Goal: Task Accomplishment & Management: Use online tool/utility

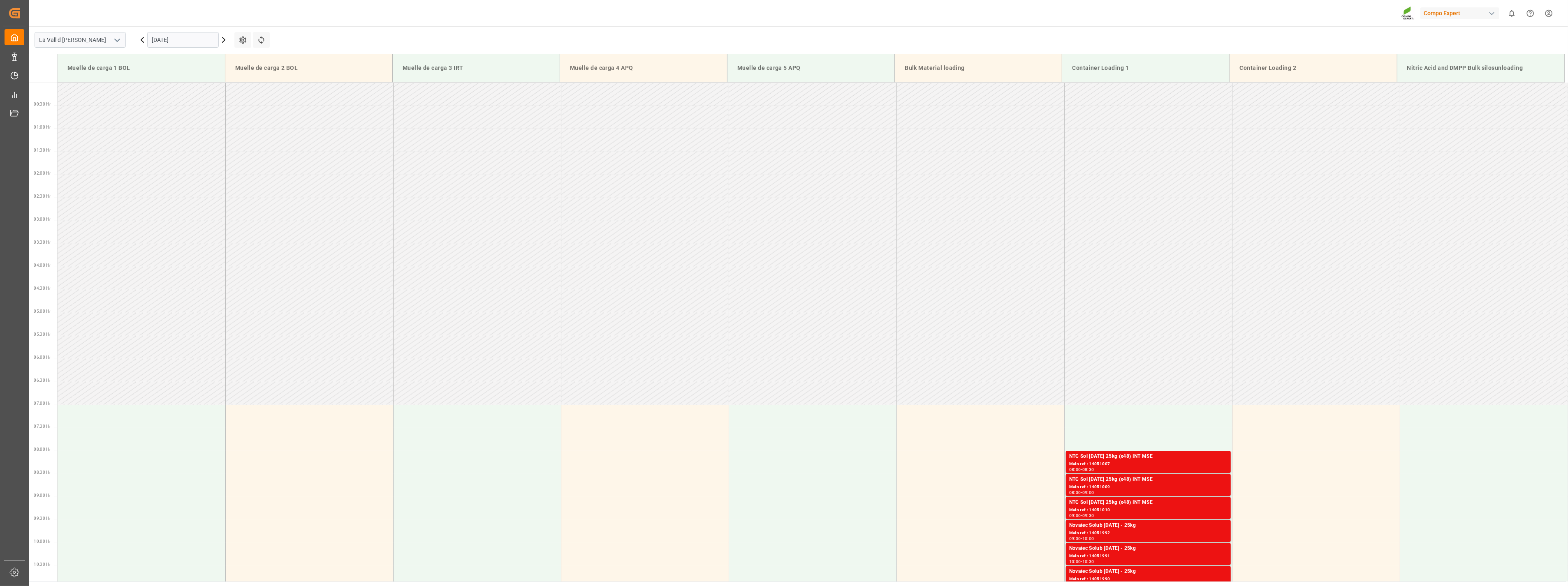
scroll to position [235, 0]
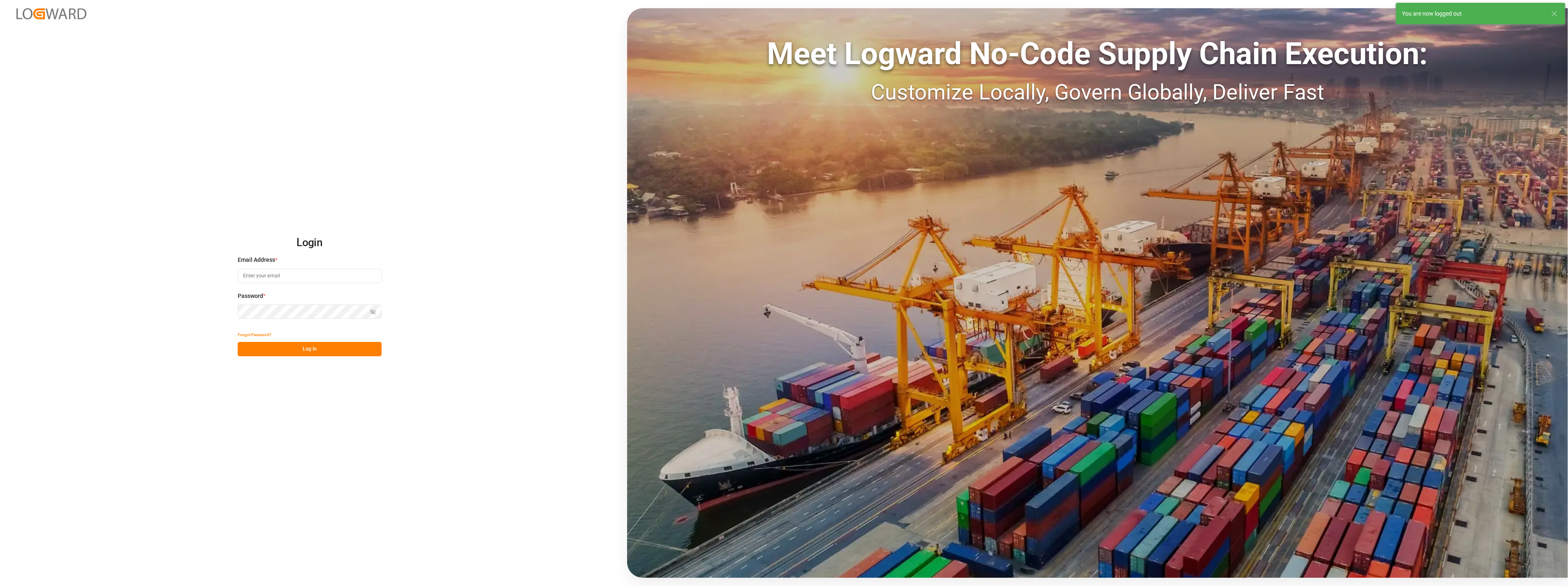
type input "[PERSON_NAME][EMAIL_ADDRESS][PERSON_NAME][DOMAIN_NAME]"
click at [315, 343] on button "Log In" at bounding box center [309, 349] width 144 height 15
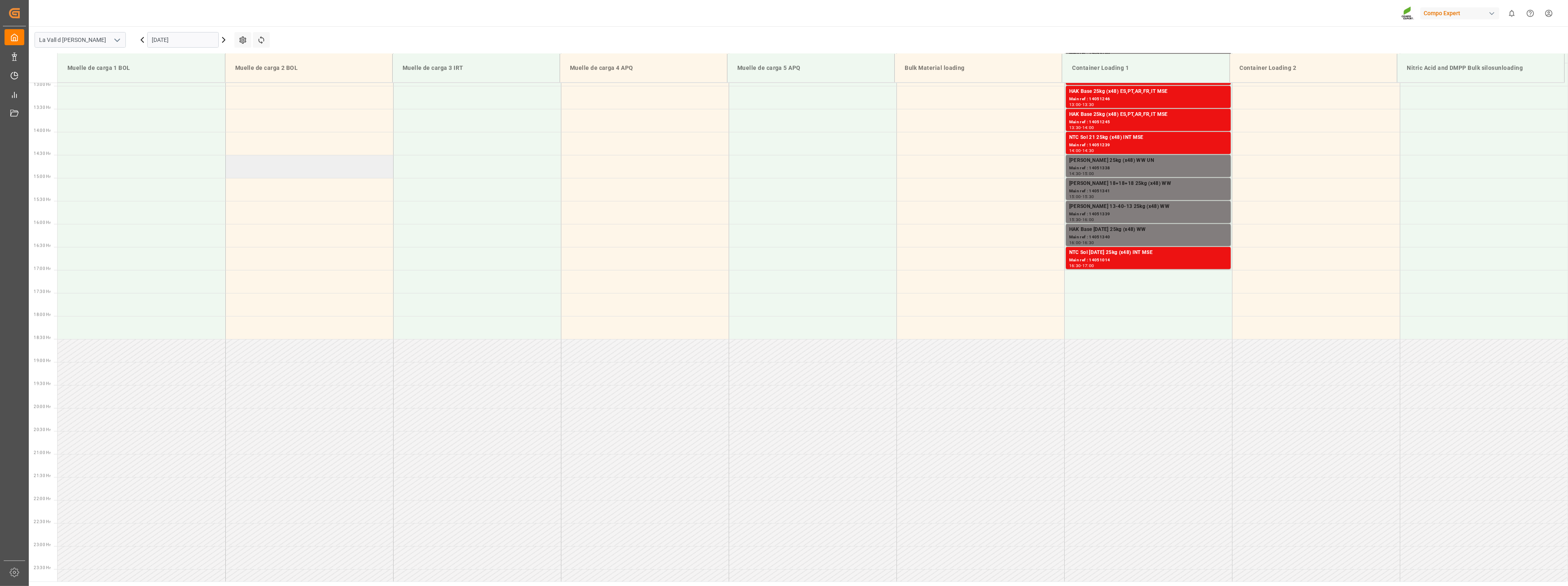
scroll to position [605, 0]
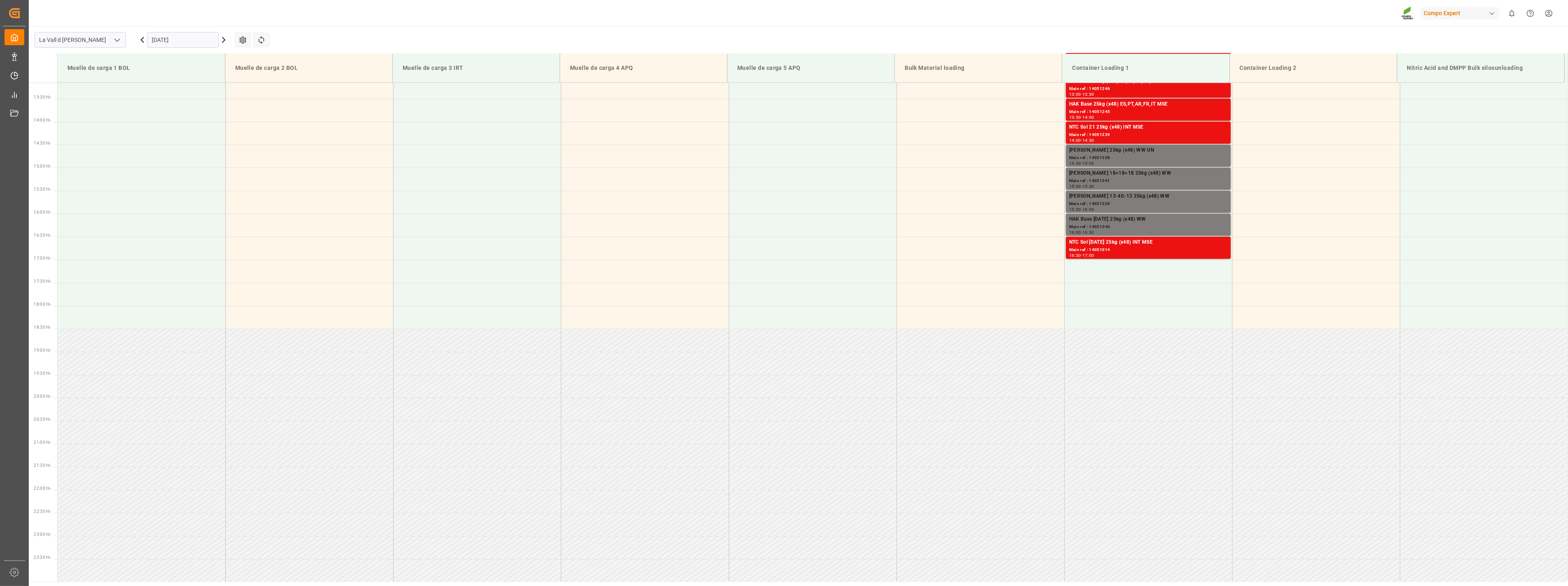
click at [186, 38] on input "[DATE]" at bounding box center [183, 40] width 72 height 16
click at [205, 124] on span "18" at bounding box center [206, 121] width 5 height 5
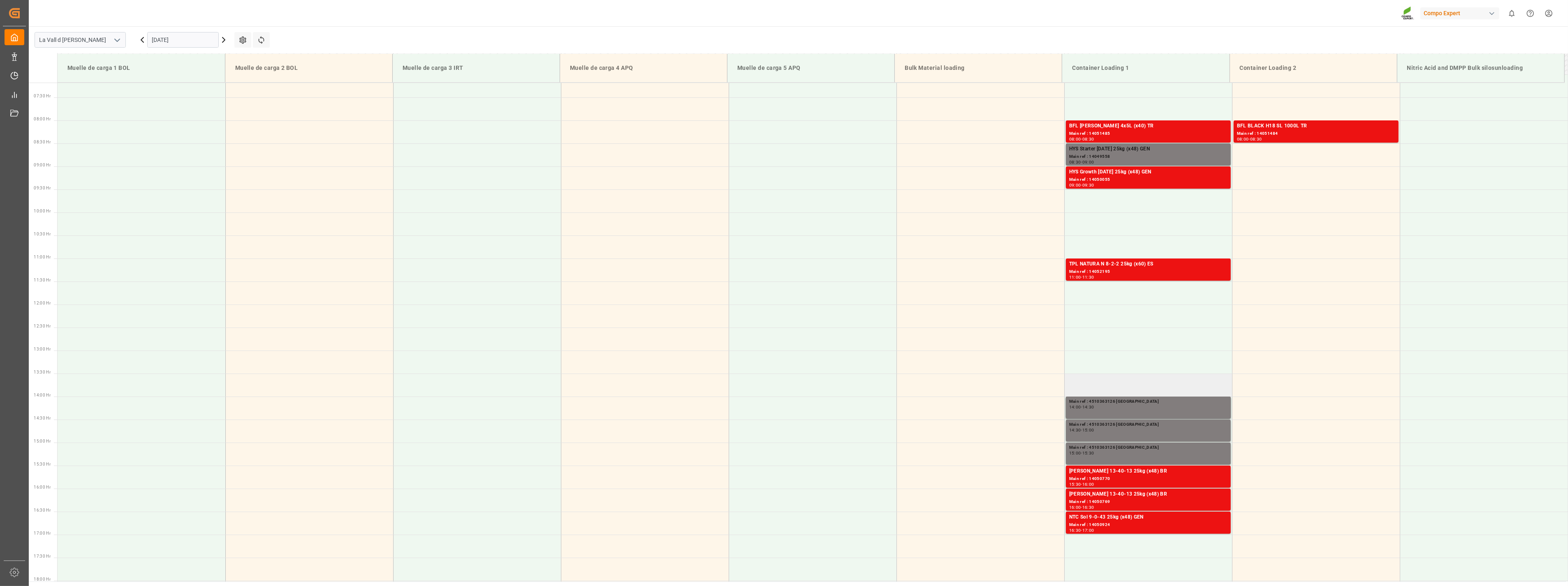
scroll to position [286, 0]
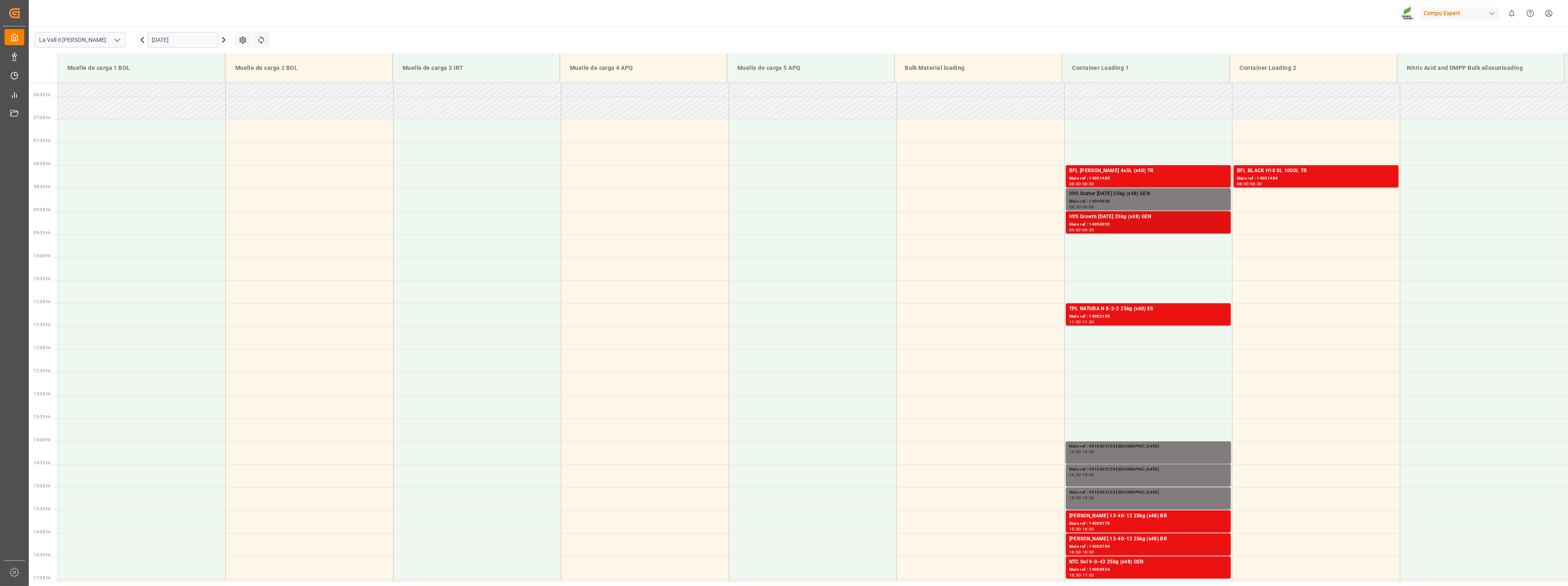
click at [1160, 220] on div "HYS Growth [DATE] 25kg (x48) GEN" at bounding box center [1149, 217] width 158 height 9
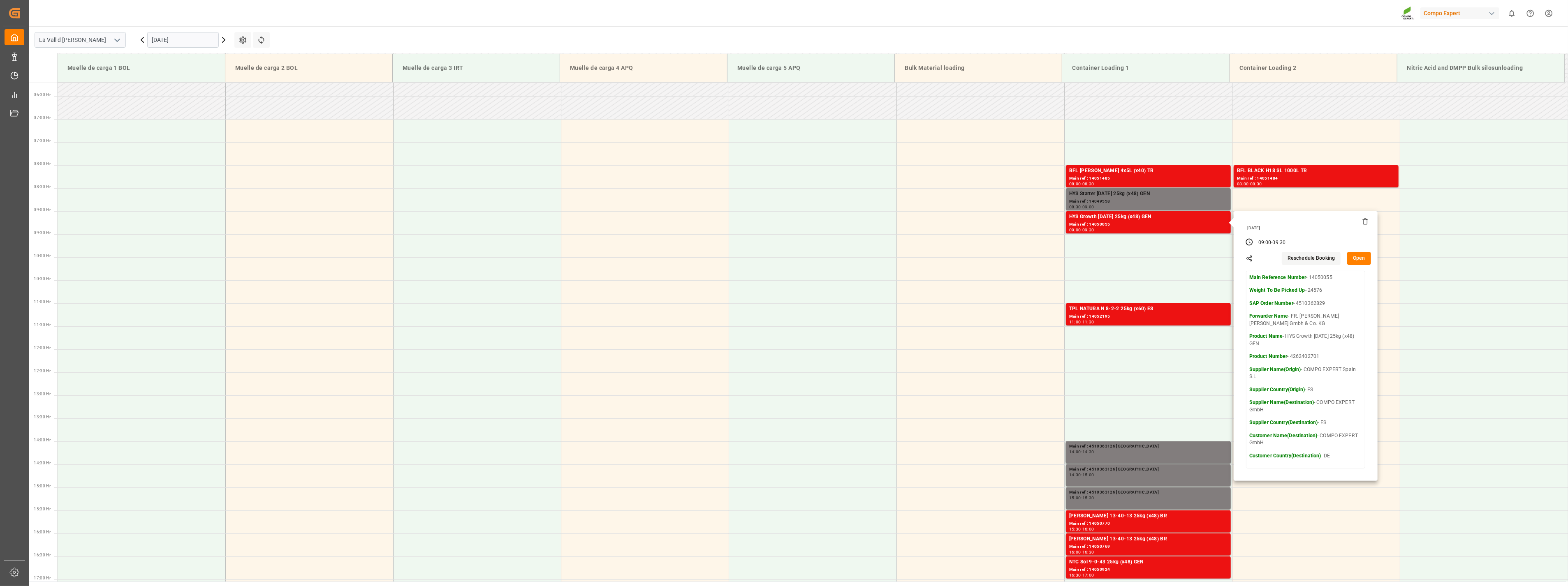
click at [1363, 223] on icon at bounding box center [1365, 221] width 7 height 7
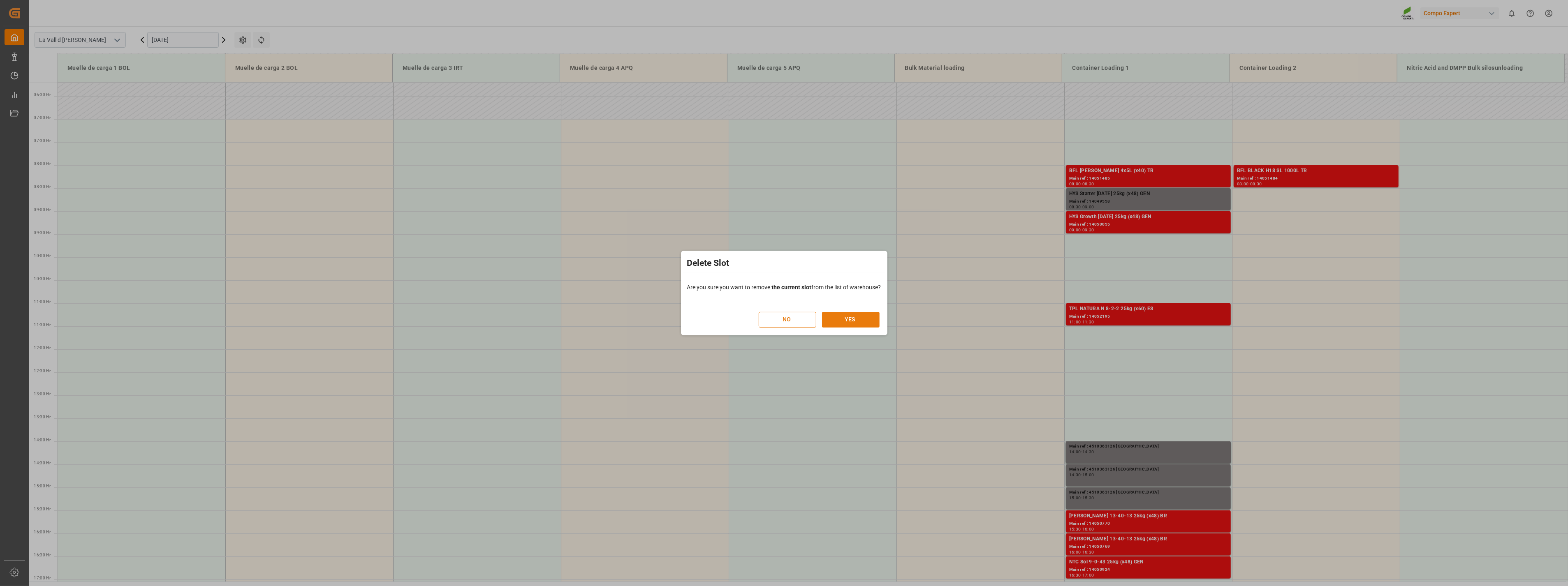
click at [852, 320] on button "YES" at bounding box center [850, 320] width 58 height 16
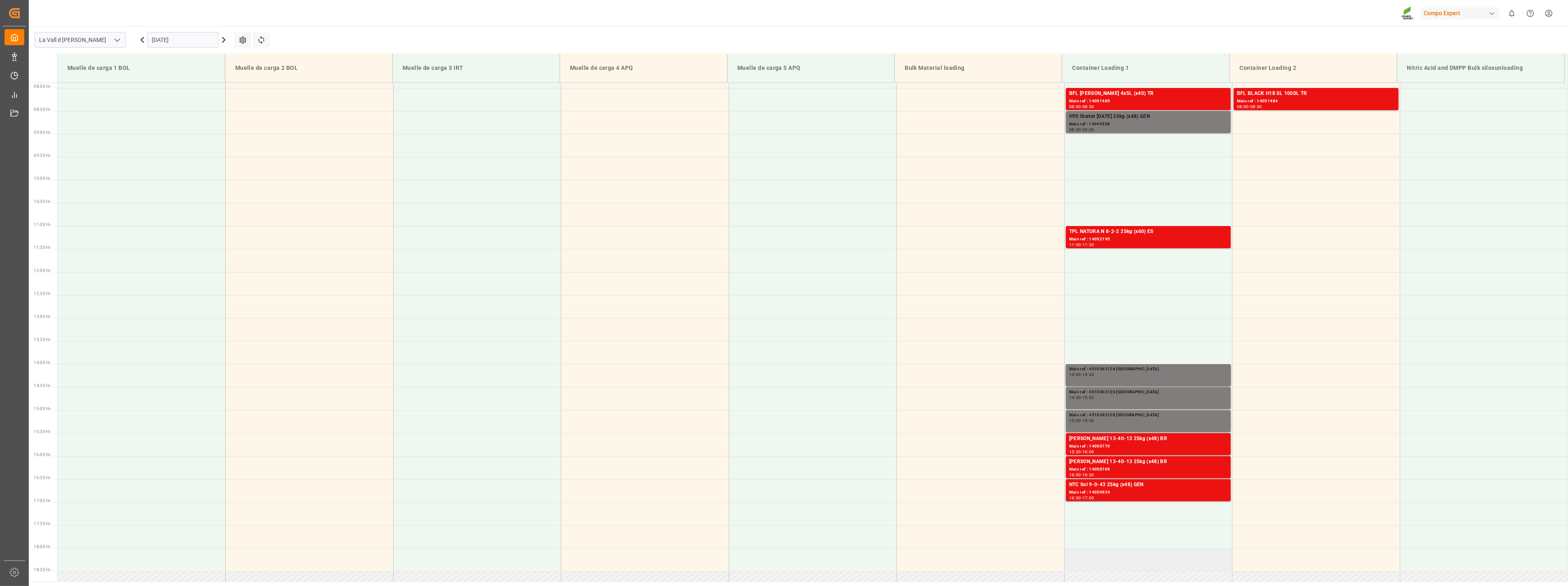
scroll to position [363, 0]
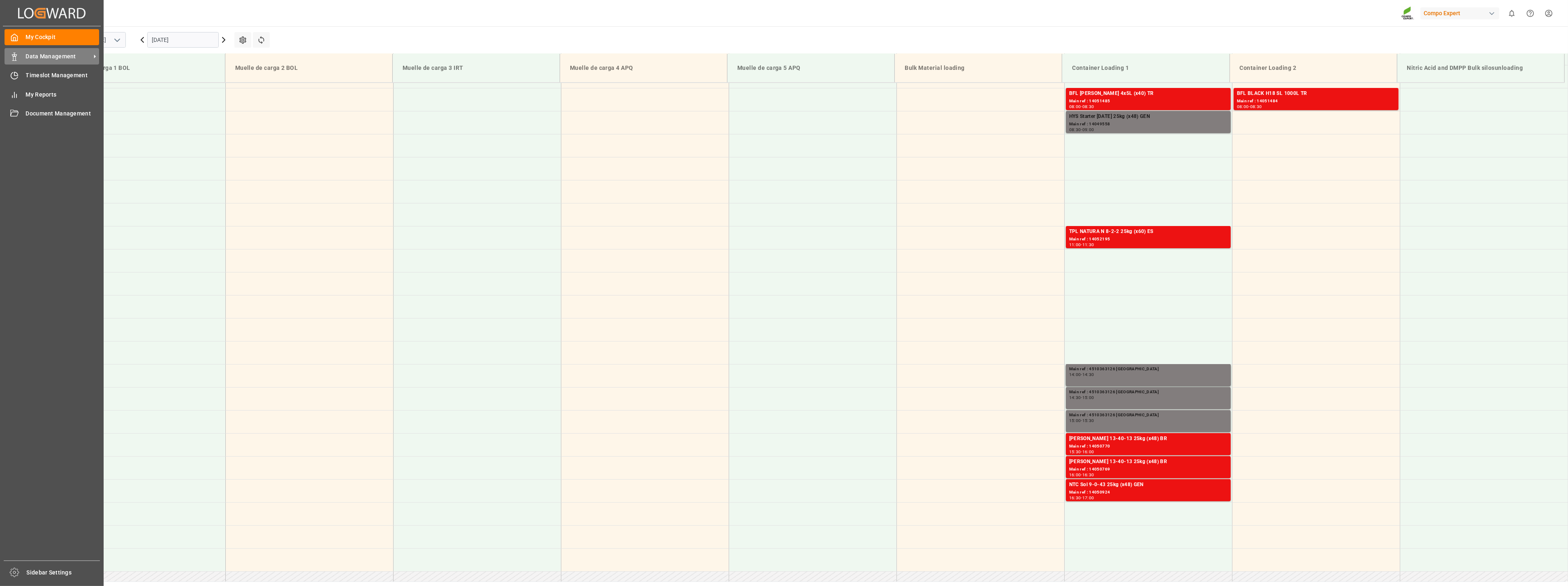
click at [18, 59] on icon at bounding box center [15, 57] width 9 height 9
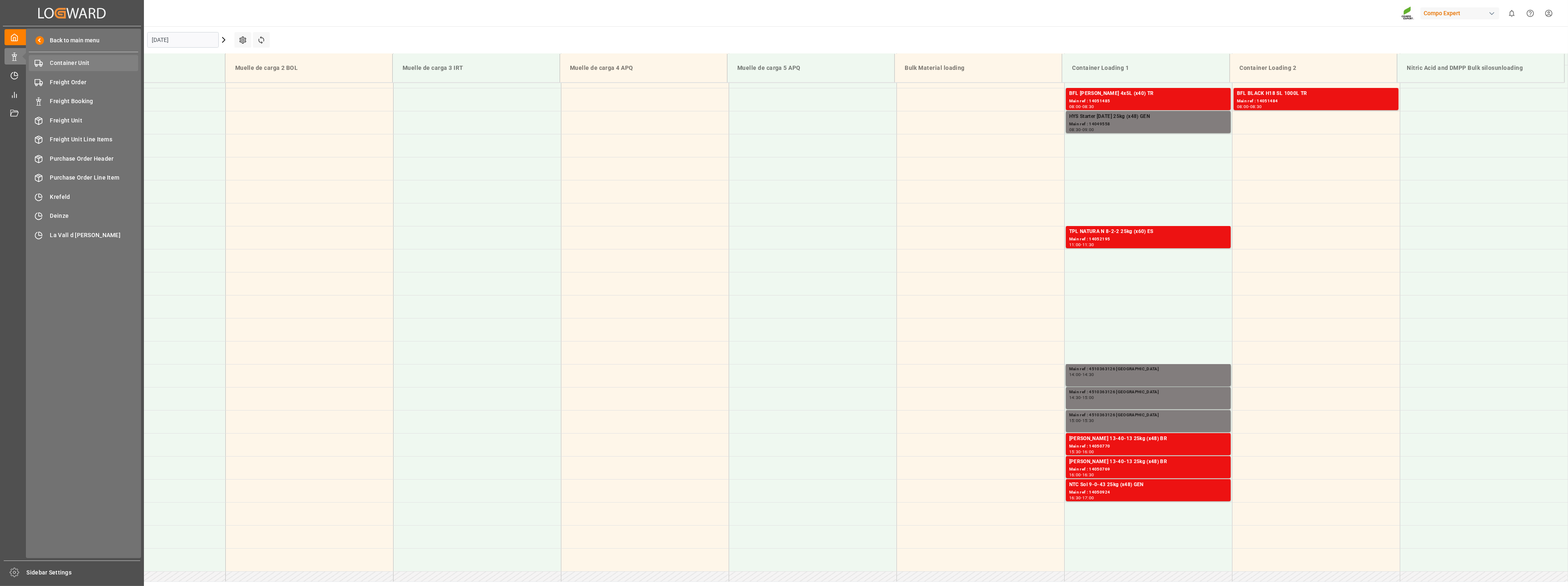
click at [106, 62] on span "Container Unit" at bounding box center [94, 63] width 88 height 9
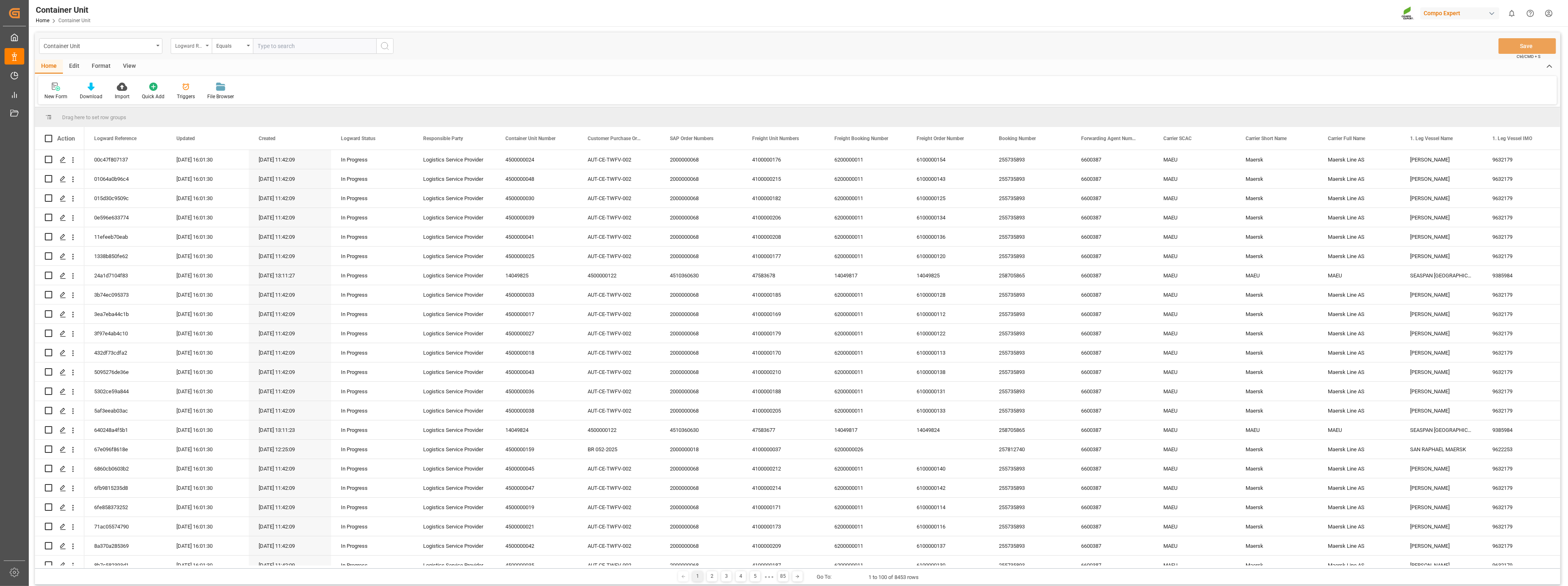
click at [205, 46] on div "Logward Reference" at bounding box center [191, 46] width 41 height 16
type input "sap"
click at [211, 83] on div "SAP Order Numbers" at bounding box center [232, 84] width 122 height 17
click at [246, 47] on div "Equals" at bounding box center [233, 46] width 41 height 16
click at [243, 103] on div "Fuzzy search" at bounding box center [273, 101] width 122 height 17
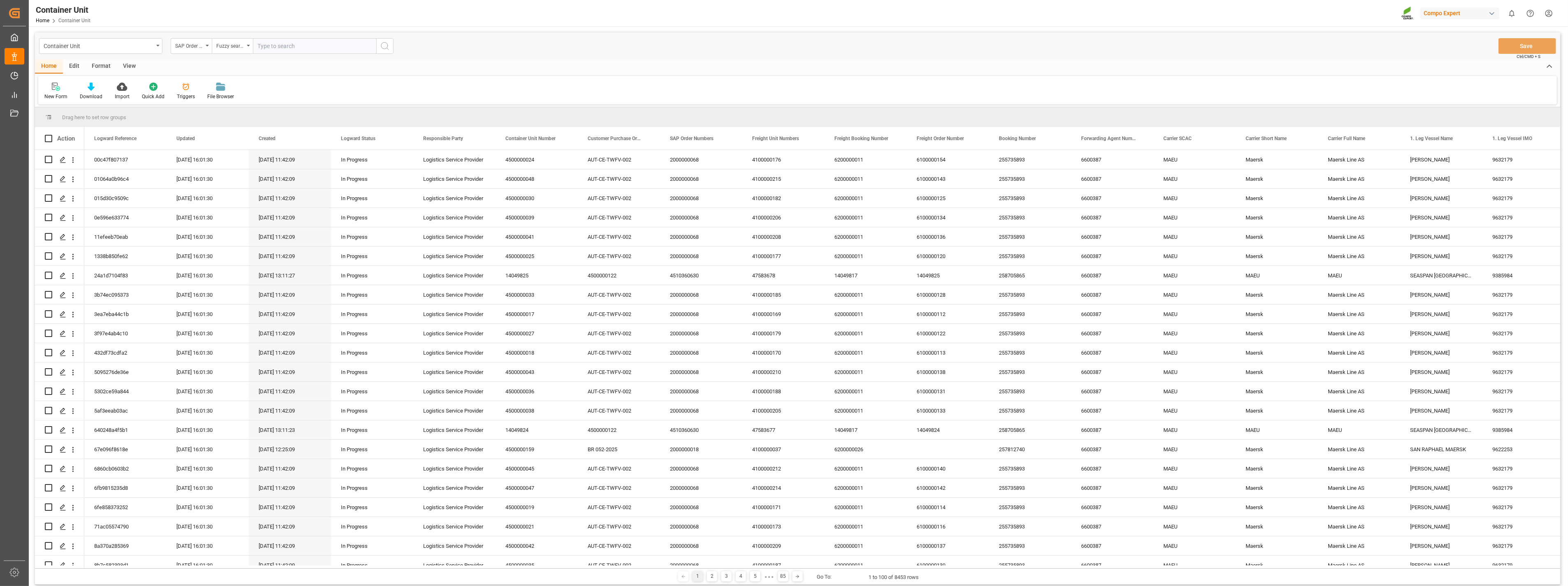
click at [284, 51] on input "text" at bounding box center [314, 46] width 124 height 16
paste input "4510364192"
type input "4510364192"
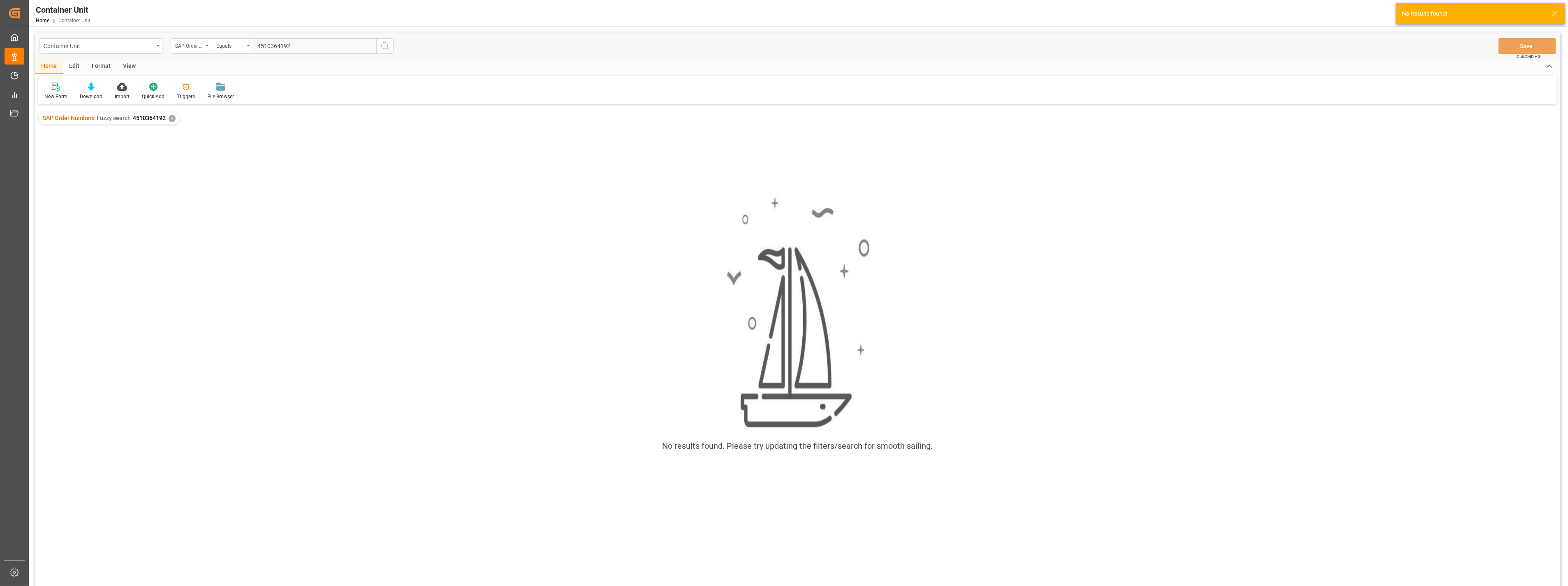
type input "4510364192"
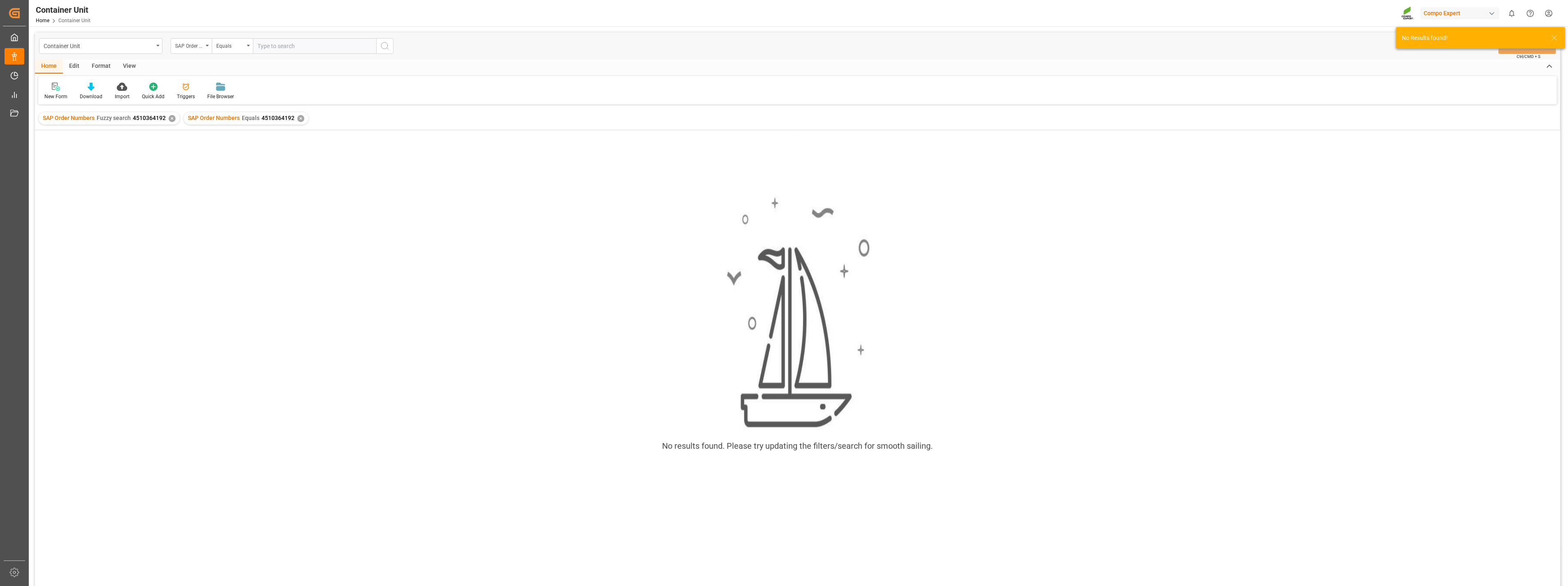
click at [171, 119] on div "✕" at bounding box center [172, 118] width 7 height 7
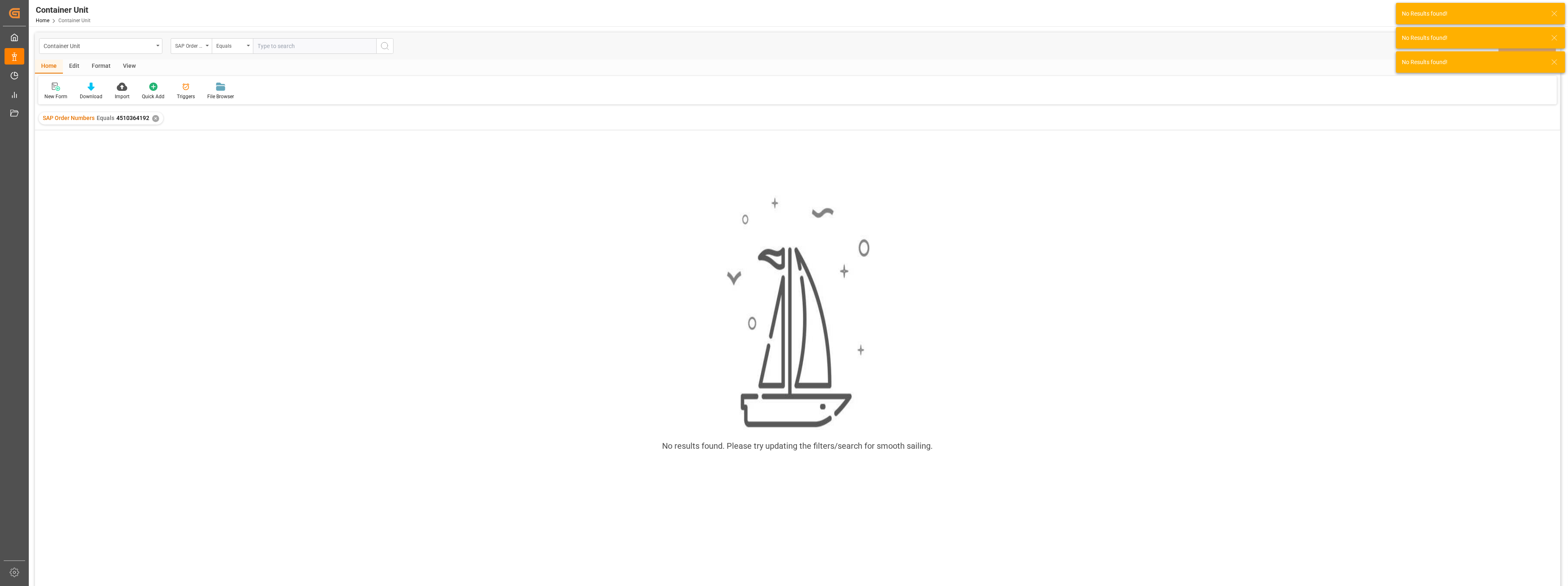
click at [152, 116] on div "✕" at bounding box center [155, 118] width 7 height 7
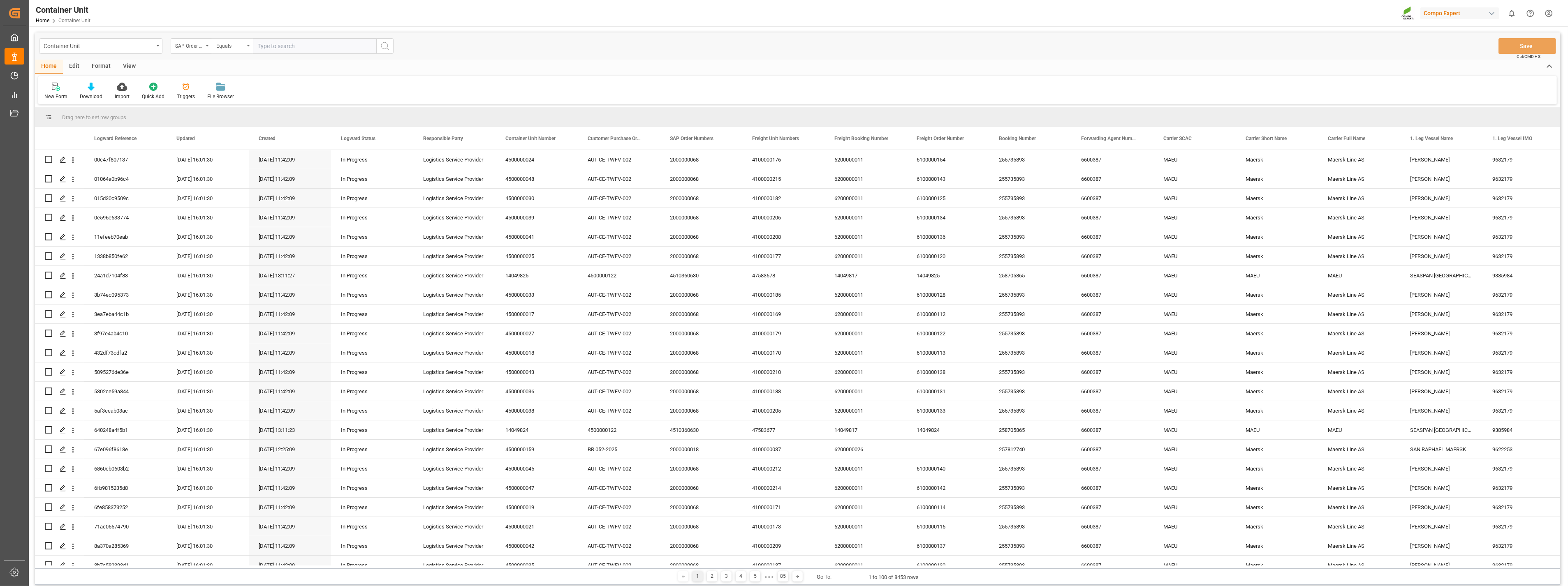
click at [245, 46] on div "Equals" at bounding box center [233, 46] width 41 height 16
click at [234, 105] on div "Fuzzy search" at bounding box center [273, 101] width 122 height 17
paste input "4510364192"
type input "4510364192"
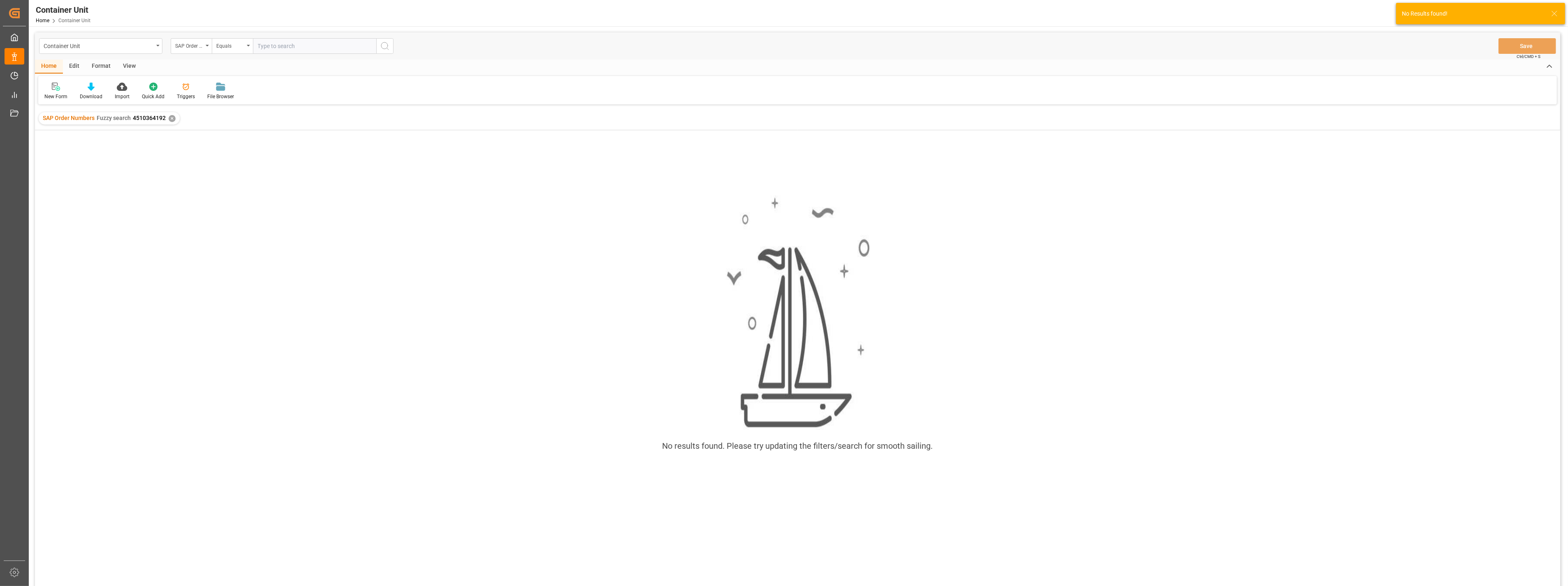
click at [174, 116] on div "✕" at bounding box center [172, 118] width 7 height 7
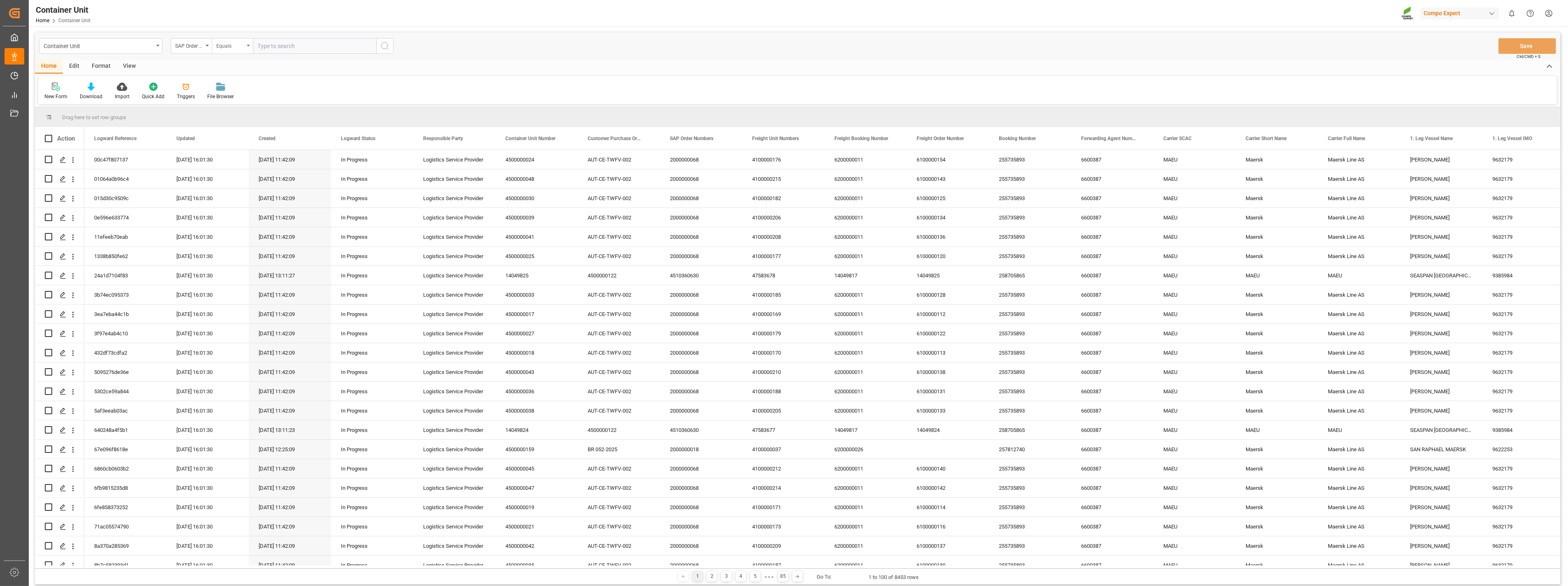
click at [248, 46] on div "Equals" at bounding box center [233, 46] width 41 height 16
drag, startPoint x: 239, startPoint y: 102, endPoint x: 257, endPoint y: 83, distance: 26.2
click at [239, 101] on div "Fuzzy search" at bounding box center [273, 101] width 122 height 17
paste input "4510364192"
type input "4510364192"
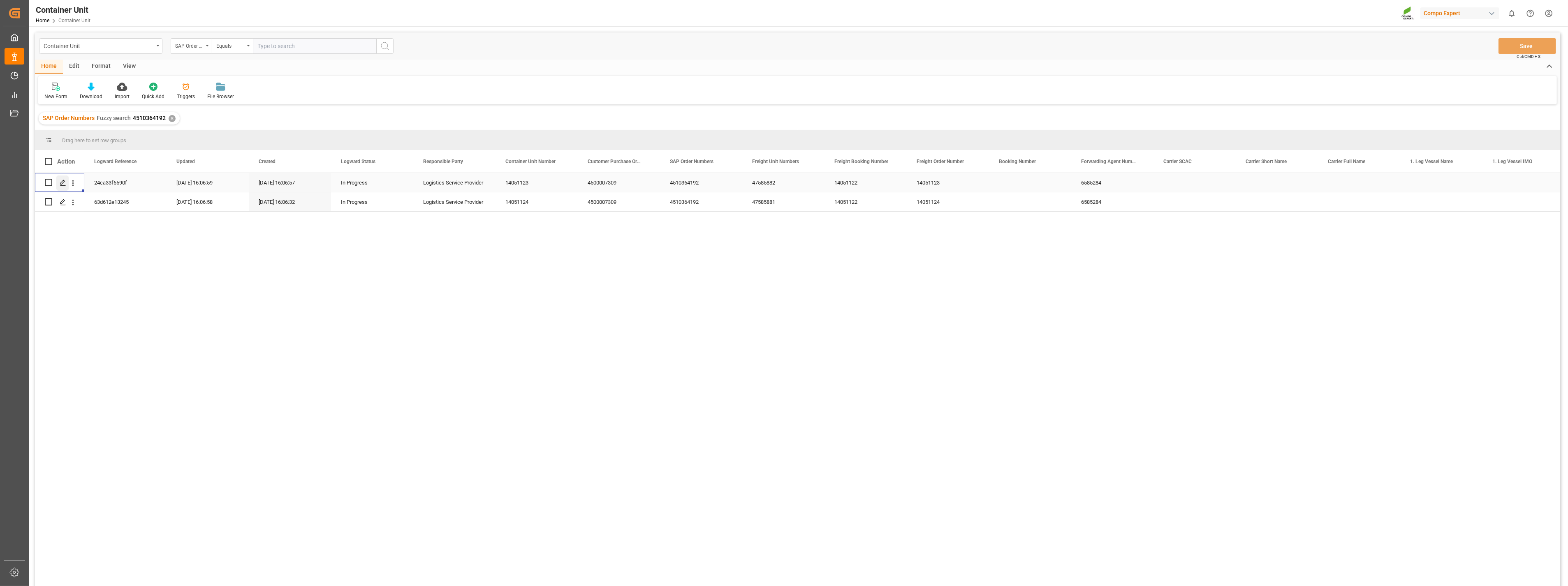
click at [61, 183] on icon "Press SPACE to select this row." at bounding box center [63, 183] width 7 height 7
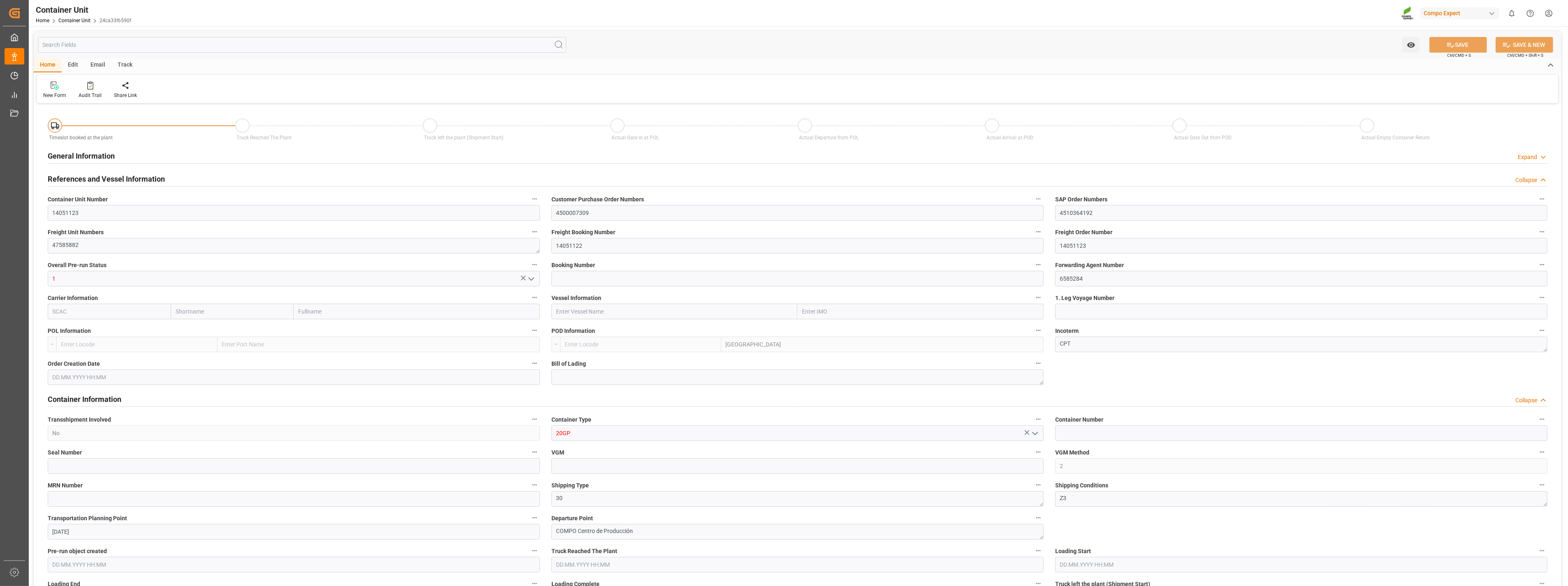
type input "ESVLC"
type input "USLAX"
type input "0"
type input "40"
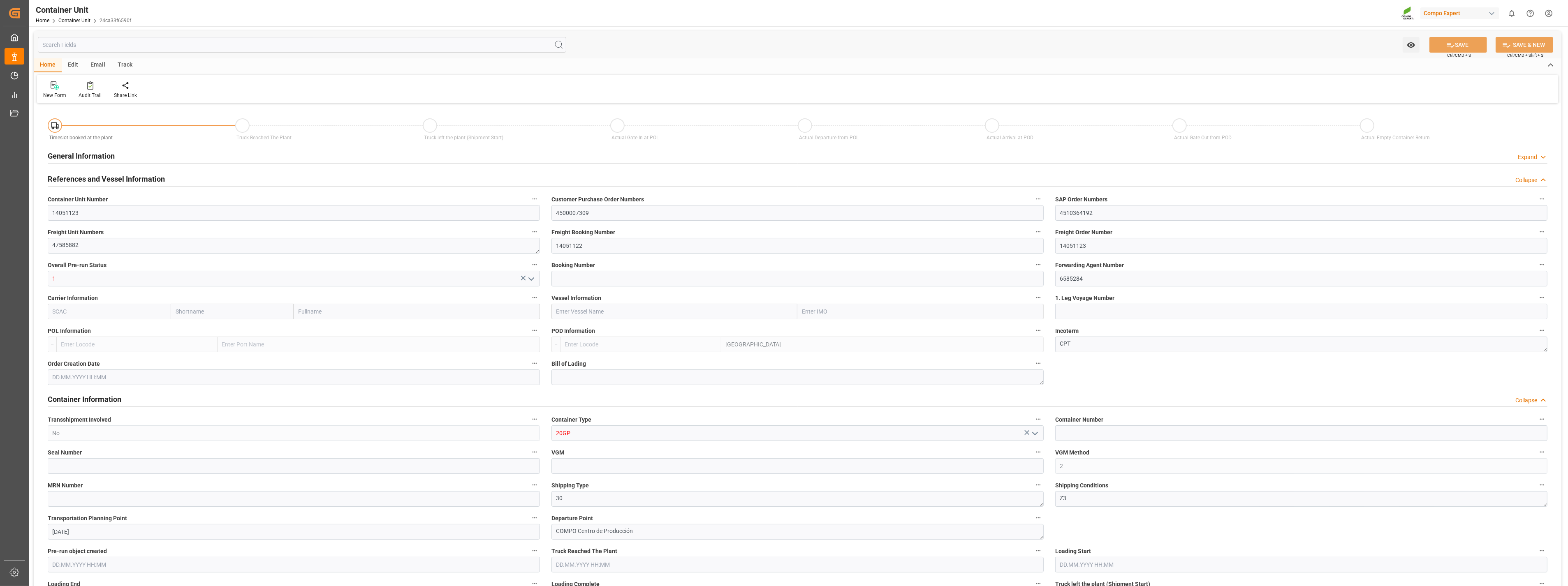
type input "24576"
type input "[DATE]"
click at [483, 112] on div "Timeslot booked at the plant Truck Reached The Plant Truck left the plant (Ship…" at bounding box center [797, 128] width 1511 height 35
click at [22, 43] on div "My Cockpit My Cockpit" at bounding box center [14, 37] width 19 height 16
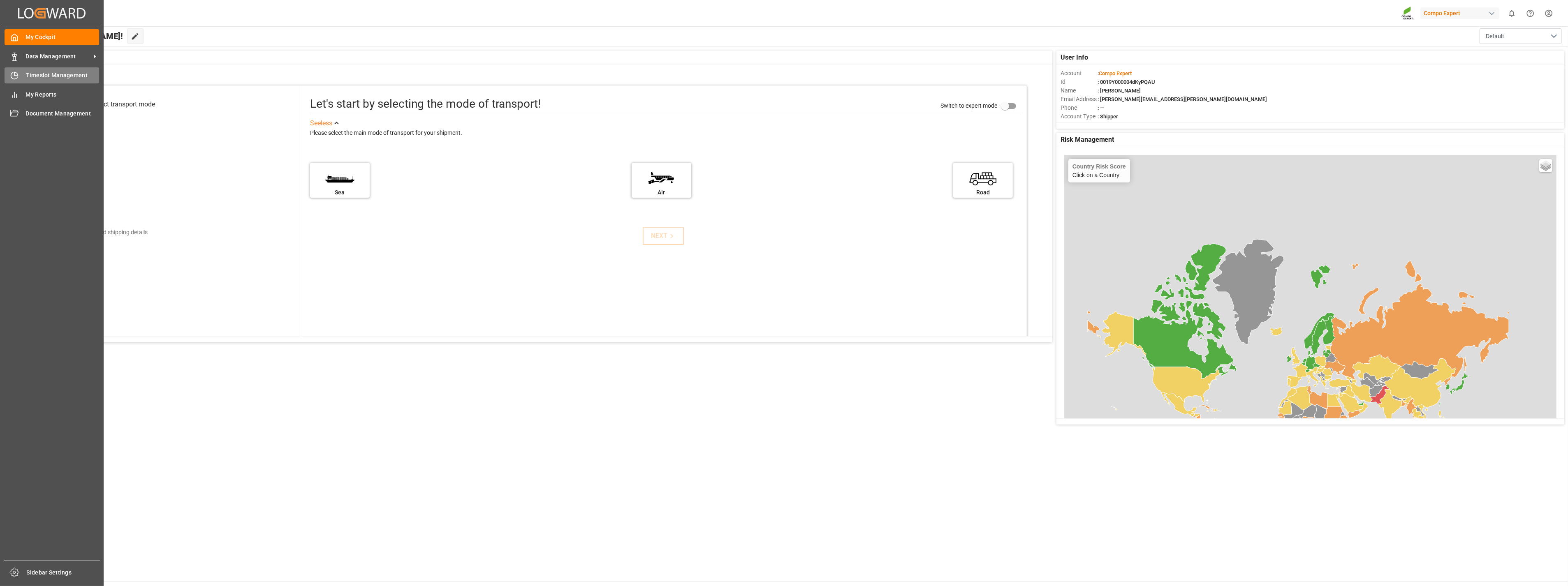
click at [47, 70] on div "Timeslot Management Timeslot Management" at bounding box center [51, 75] width 94 height 16
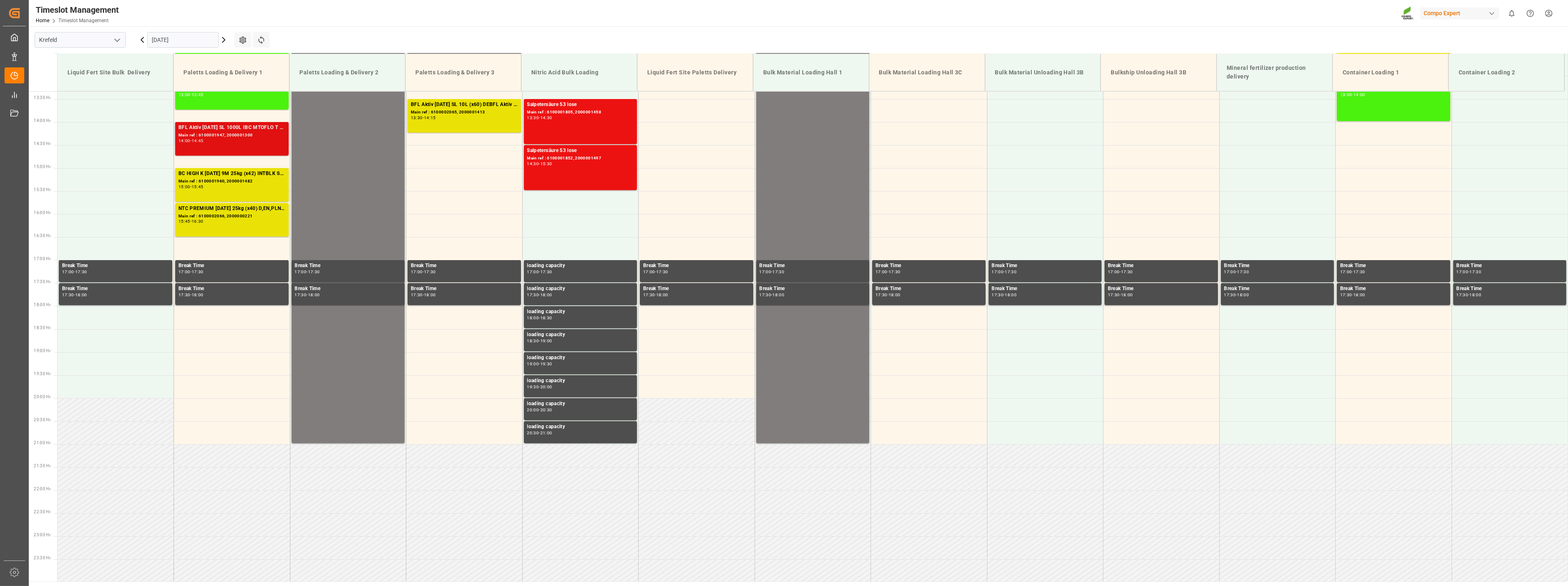
scroll to position [614, 0]
click at [121, 40] on icon "open menu" at bounding box center [117, 40] width 10 height 10
click at [80, 101] on div "La Vall d [PERSON_NAME]" at bounding box center [80, 95] width 91 height 18
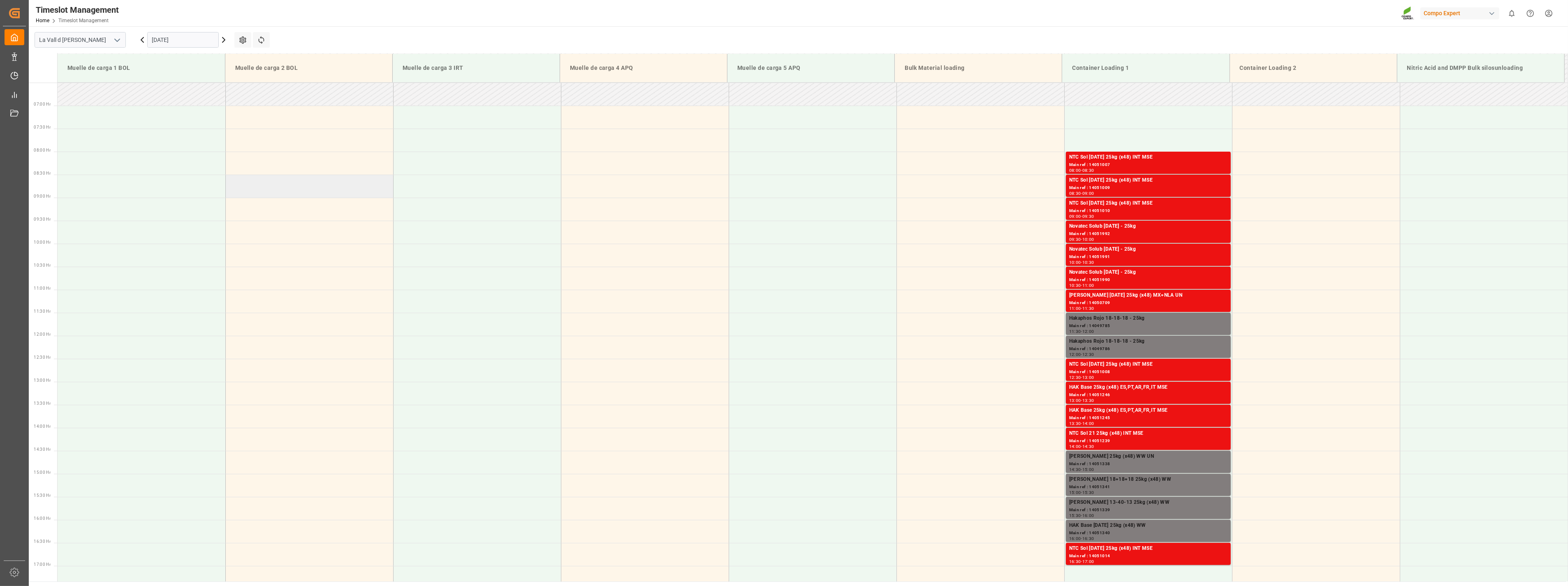
scroll to position [286, 0]
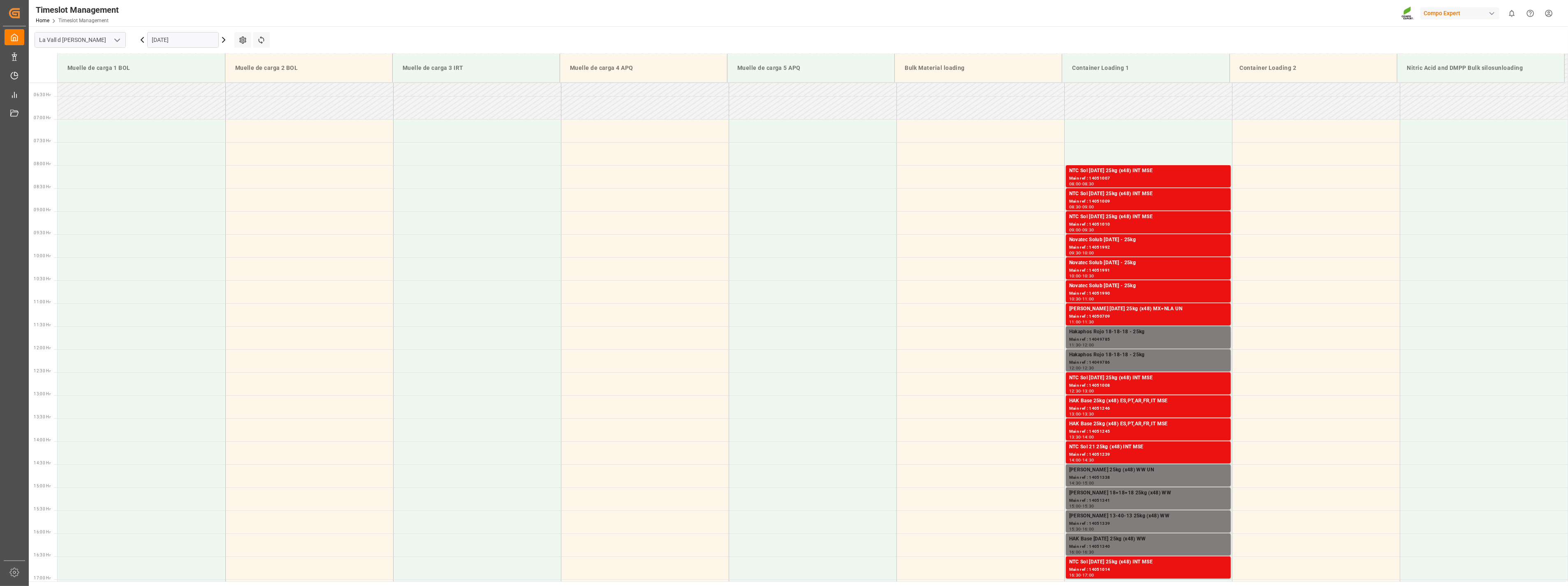
click at [187, 41] on input "[DATE]" at bounding box center [183, 40] width 72 height 16
click at [155, 119] on span "15" at bounding box center [158, 121] width 5 height 5
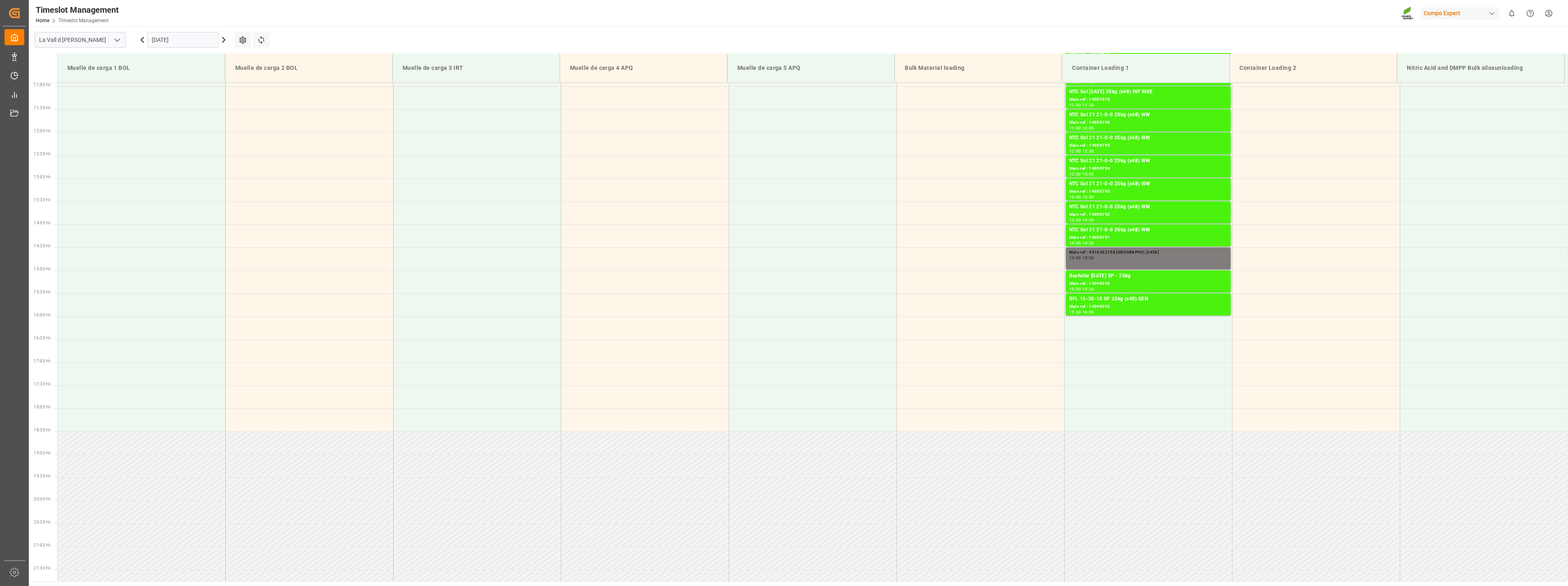
scroll to position [605, 0]
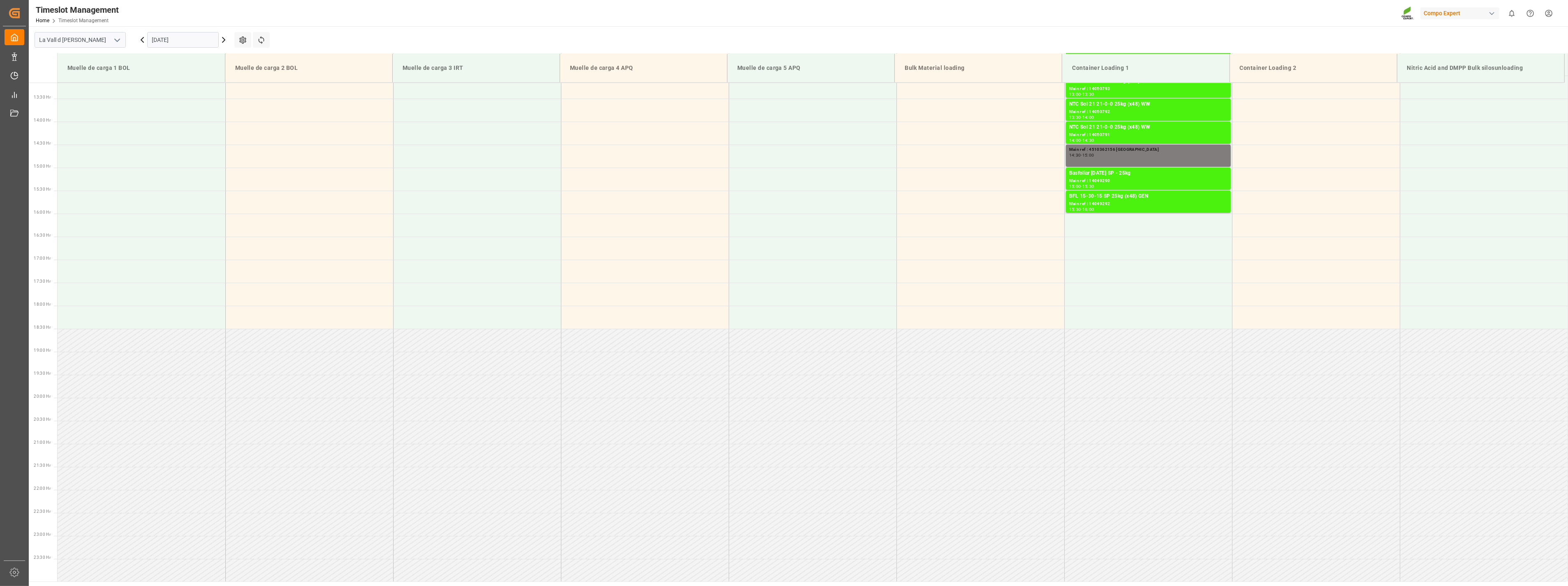
click at [170, 41] on input "[DATE]" at bounding box center [183, 40] width 72 height 16
click at [175, 122] on span "16" at bounding box center [173, 121] width 5 height 5
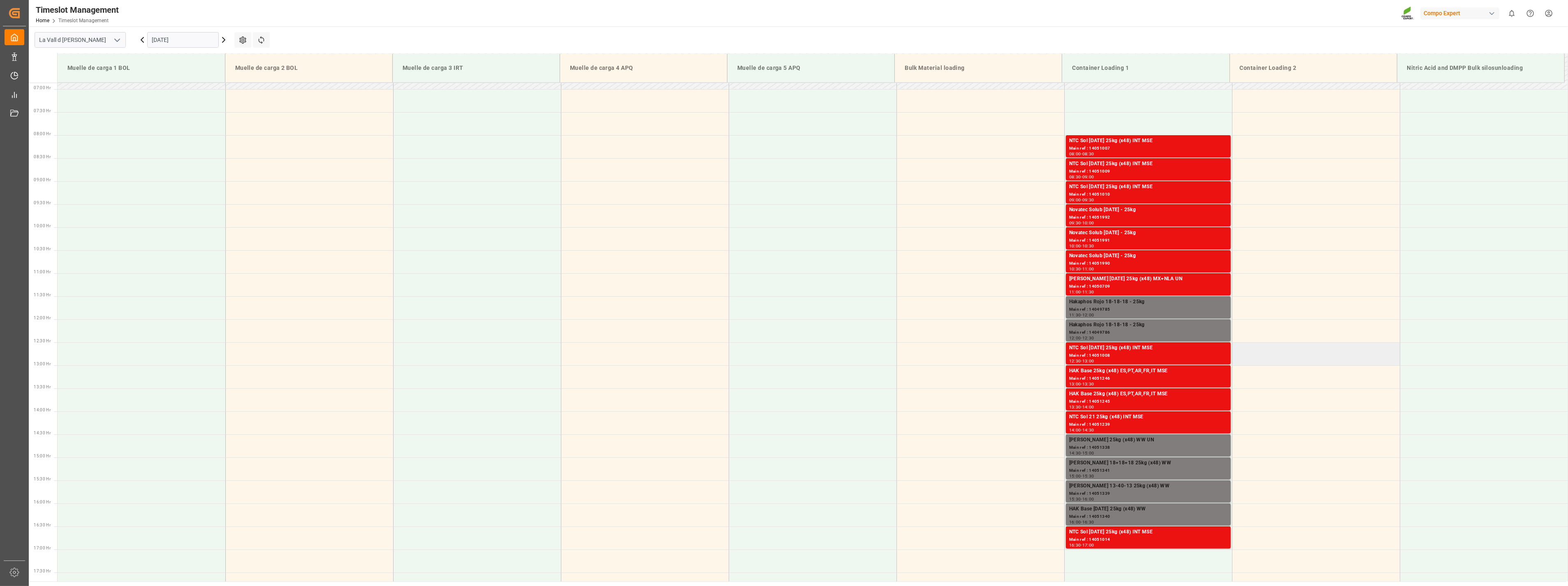
scroll to position [286, 0]
